Goal: Task Accomplishment & Management: Manage account settings

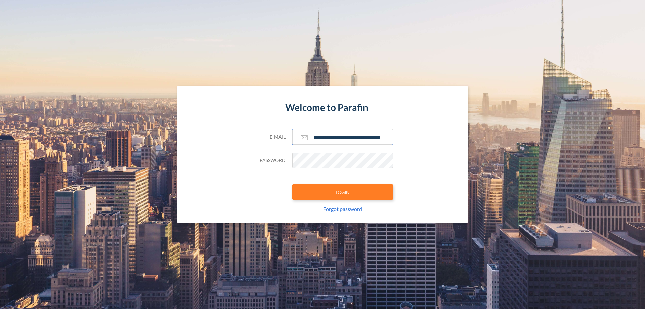
type input "**********"
click at [343, 192] on button "LOGIN" at bounding box center [342, 191] width 101 height 15
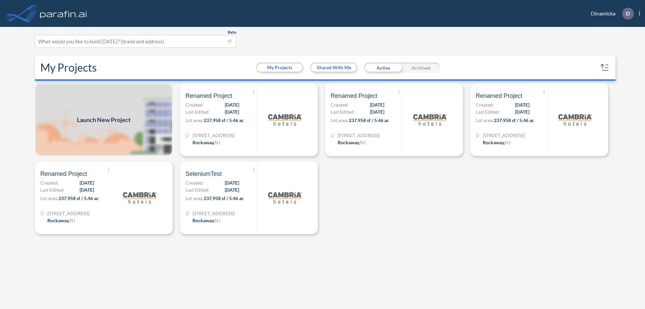
scroll to position [2, 0]
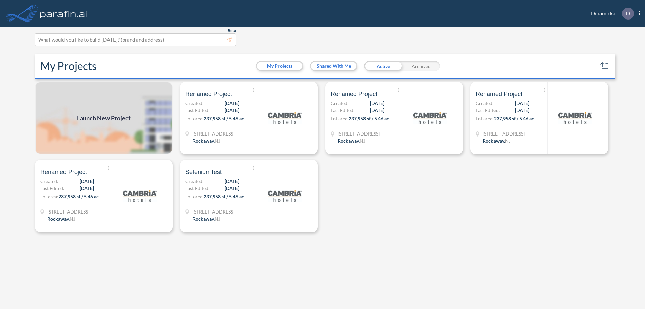
click at [421, 66] on div "Archived" at bounding box center [421, 66] width 38 height 10
